Goal: Find specific page/section: Find specific page/section

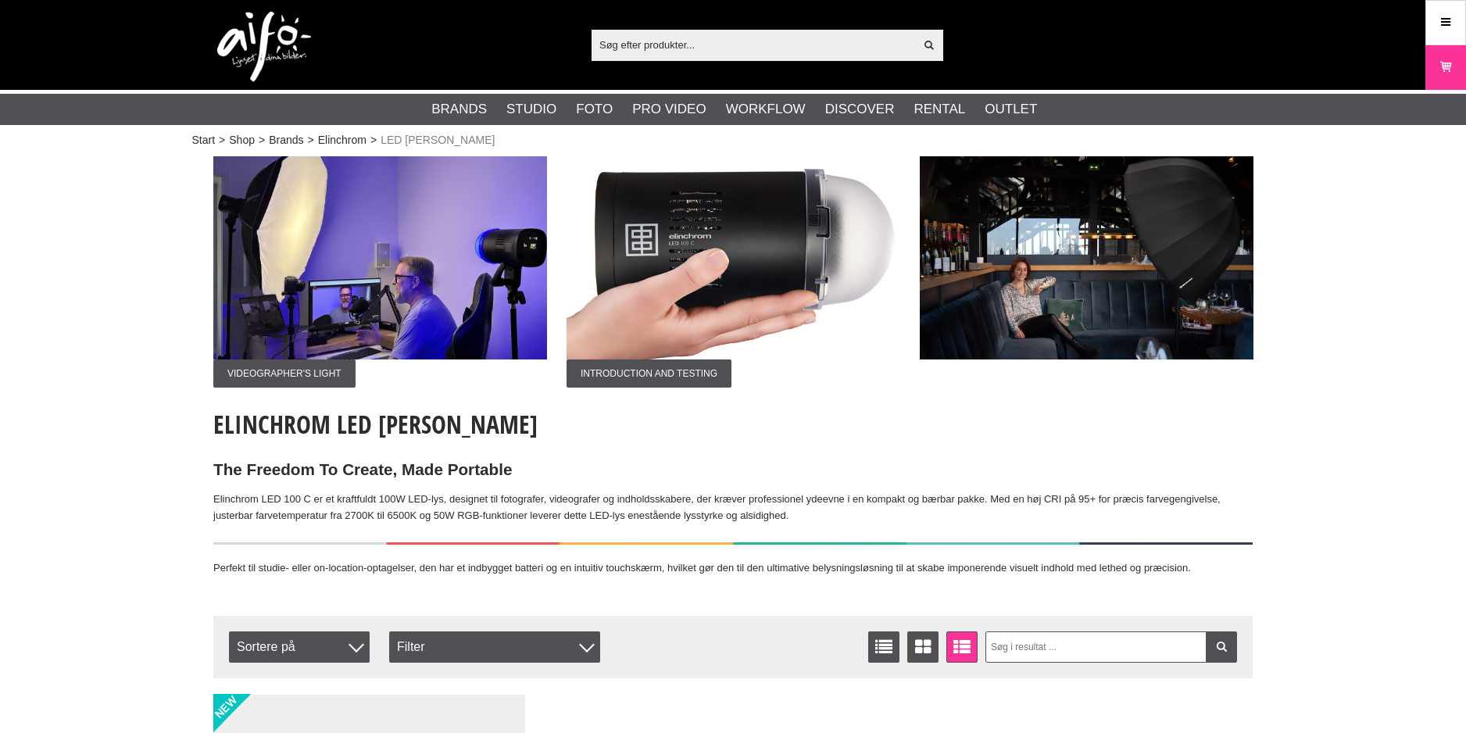
click at [620, 51] on input "text" at bounding box center [753, 44] width 323 height 23
paste input "2932"
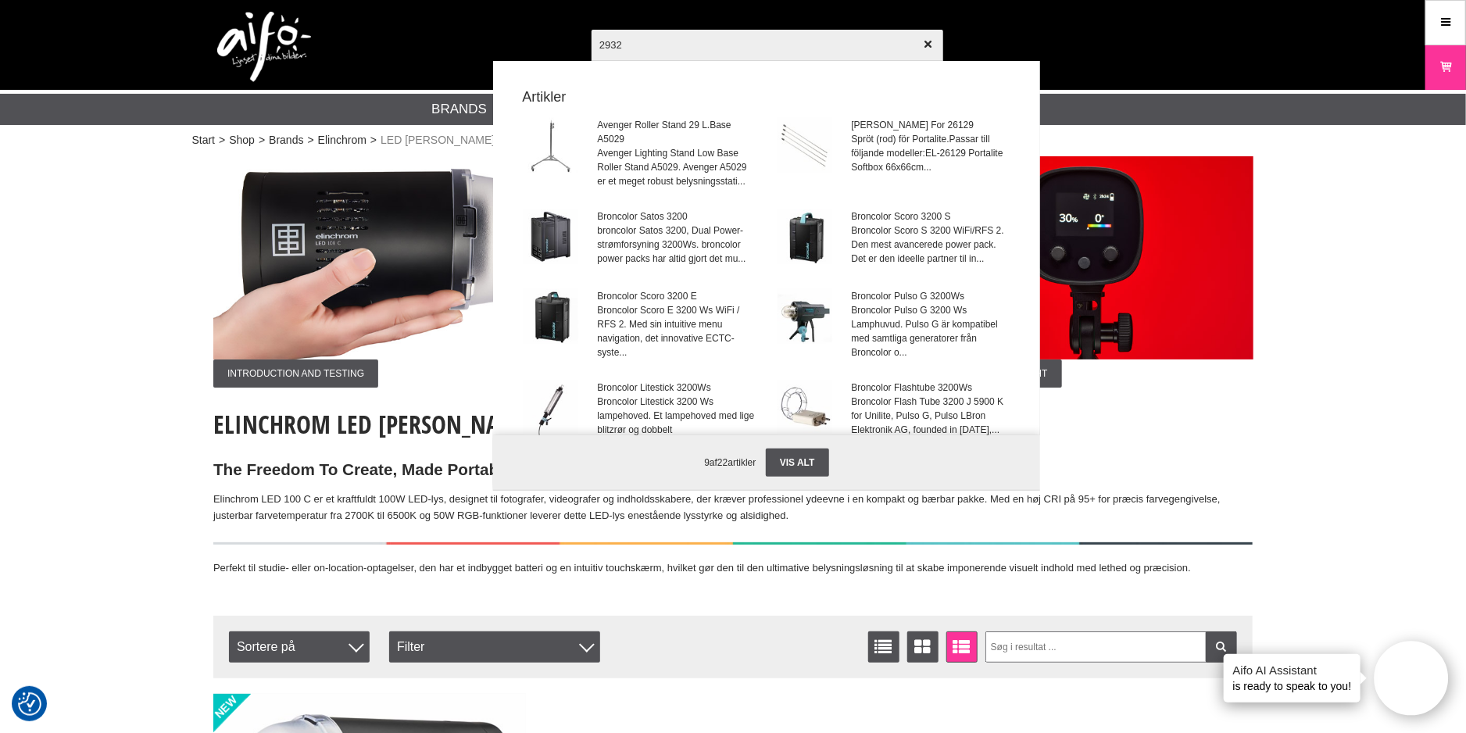
drag, startPoint x: 666, startPoint y: 51, endPoint x: 479, endPoint y: 48, distance: 186.8
click at [480, 48] on div "2932 Vis alt Artikler Avenger Roller Stand 29 L.Base A5029 Avenger Lighting Sta…" at bounding box center [733, 45] width 1063 height 90
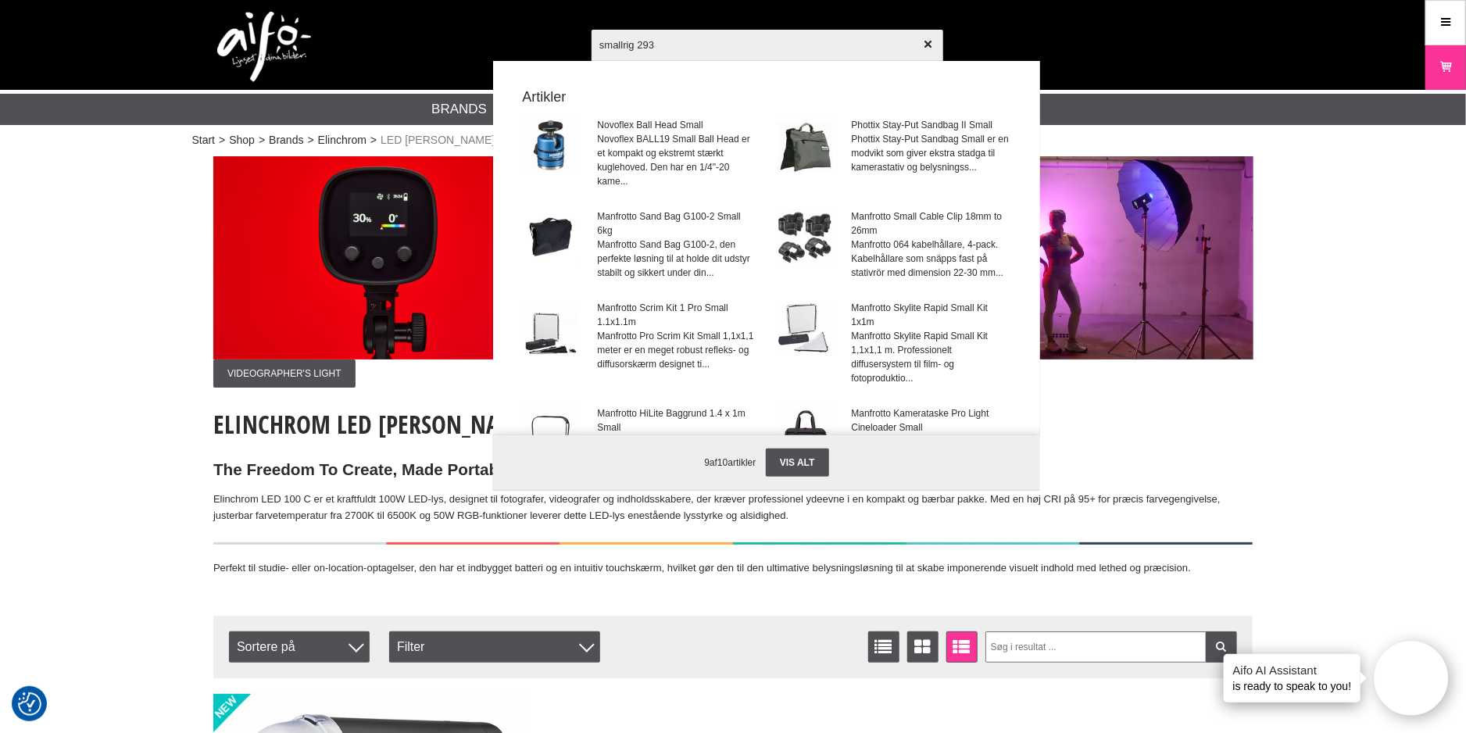
type input "smallrig 2932"
